Goal: Information Seeking & Learning: Learn about a topic

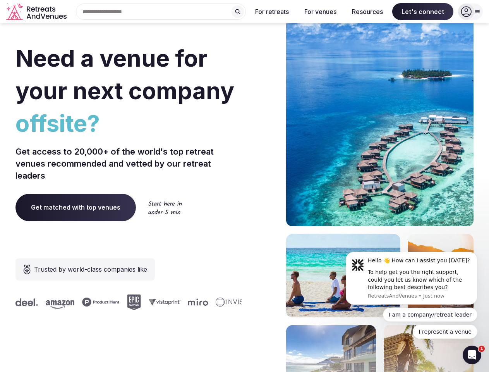
click at [244, 186] on div "Need a venue for your next company offsite? Get access to 20,000+ of the world'…" at bounding box center [244, 231] width 458 height 467
click at [161, 12] on div "Search Popular Destinations [GEOGRAPHIC_DATA], [GEOGRAPHIC_DATA] [GEOGRAPHIC_DA…" at bounding box center [158, 11] width 176 height 16
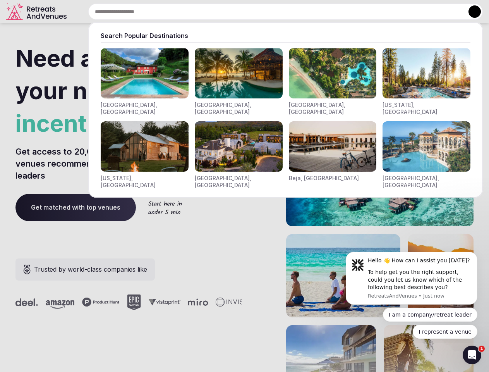
click at [238, 12] on input "text" at bounding box center [285, 11] width 395 height 16
click at [272, 12] on input "text" at bounding box center [285, 11] width 395 height 16
click at [320, 12] on input "text" at bounding box center [285, 11] width 395 height 16
click at [368, 12] on input "text" at bounding box center [285, 11] width 395 height 16
click at [423, 12] on input "text" at bounding box center [285, 11] width 395 height 16
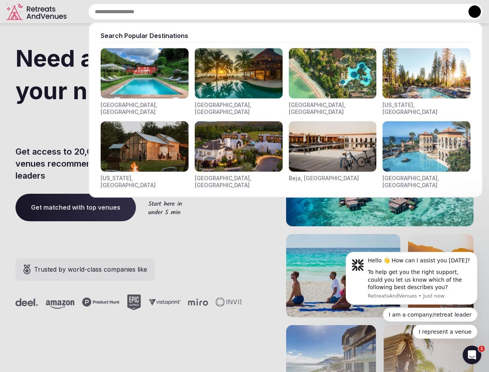
click at [471, 12] on button at bounding box center [475, 11] width 12 height 12
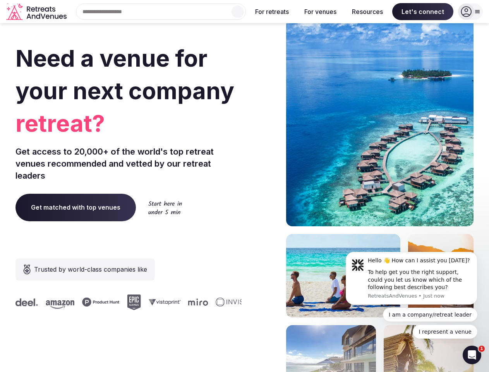
click at [412, 278] on div "To help get you the right support, could you let us know which of the following…" at bounding box center [420, 280] width 104 height 23
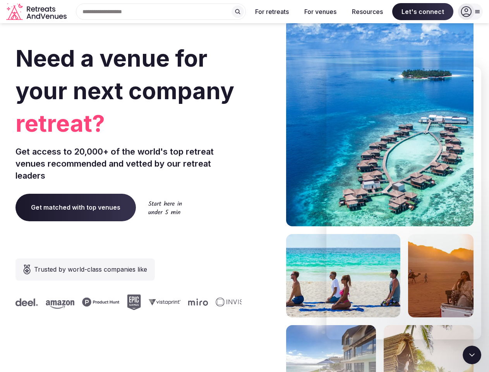
click at [479, 254] on section "Need a venue for your next company retreat? Get access to 20,000+ of the world'…" at bounding box center [244, 231] width 489 height 467
